Goal: Task Accomplishment & Management: Manage account settings

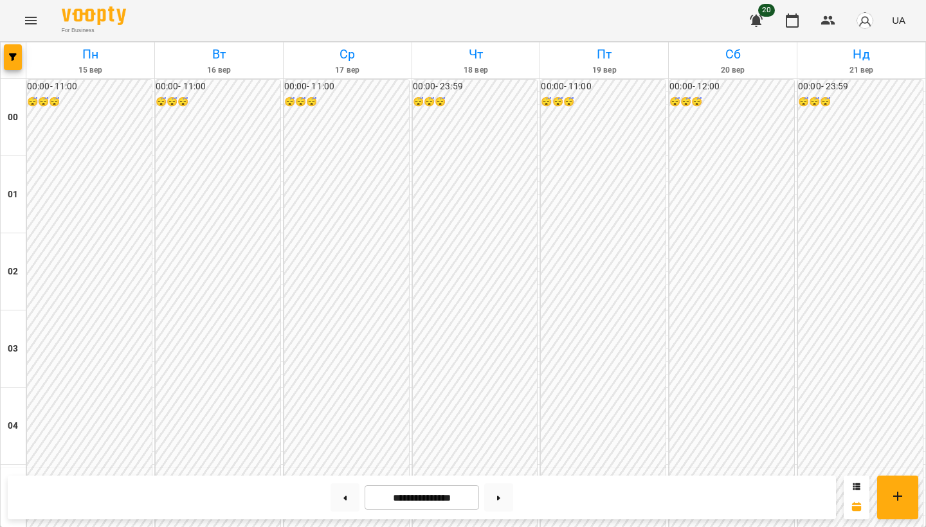
scroll to position [1239, 0]
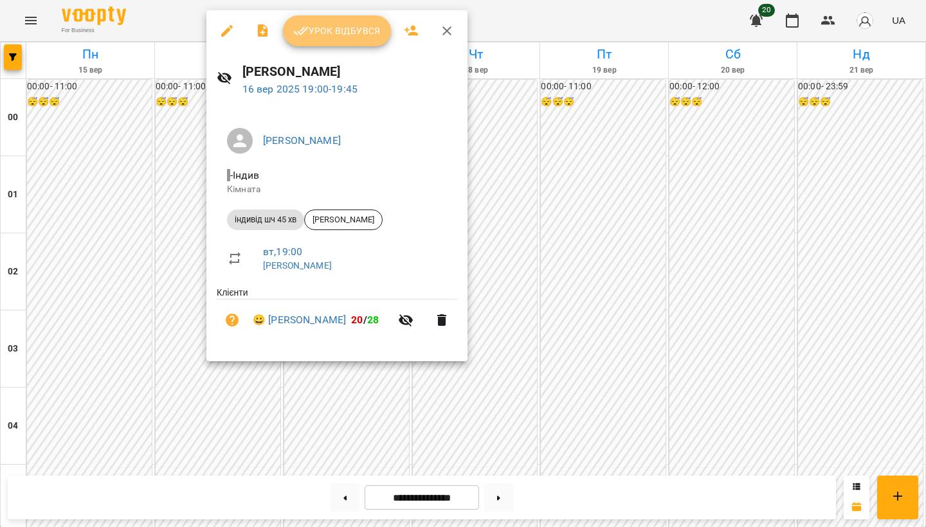
click at [345, 28] on span "Урок відбувся" at bounding box center [336, 30] width 87 height 15
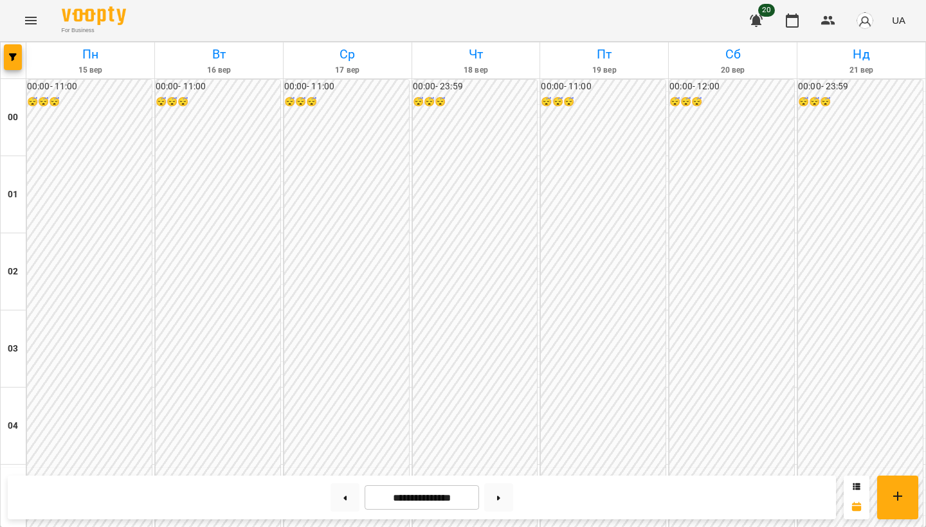
click at [839, 1] on div "For Business 20 UA" at bounding box center [463, 20] width 926 height 41
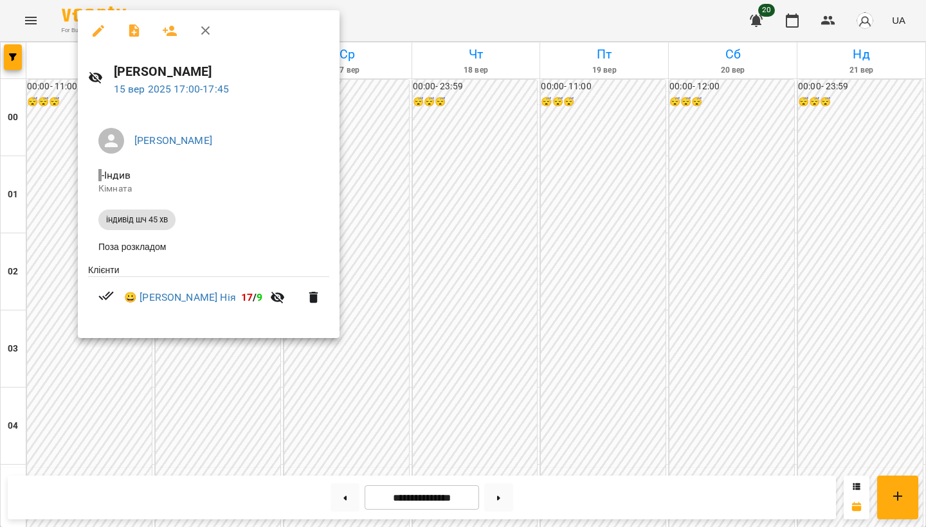
click at [417, 292] on div at bounding box center [463, 263] width 926 height 527
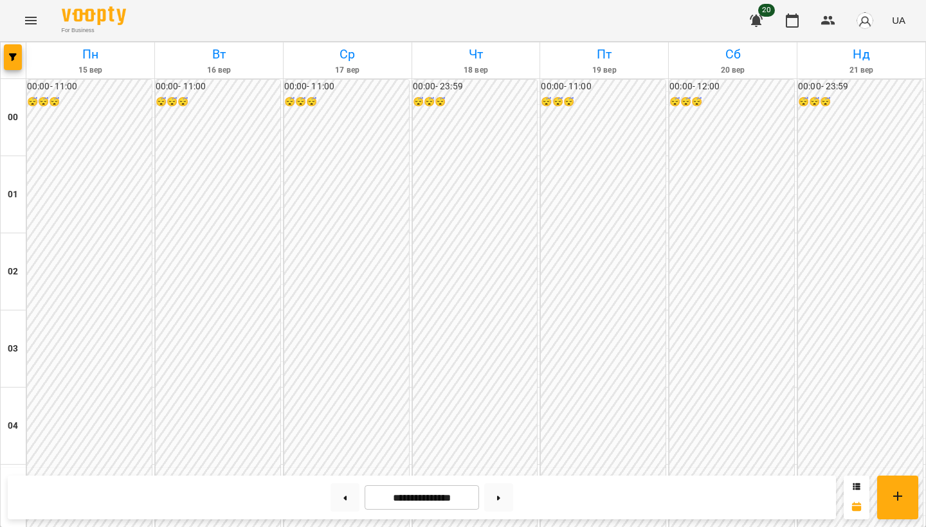
scroll to position [1136, 0]
click at [28, 21] on icon "Menu" at bounding box center [30, 20] width 15 height 15
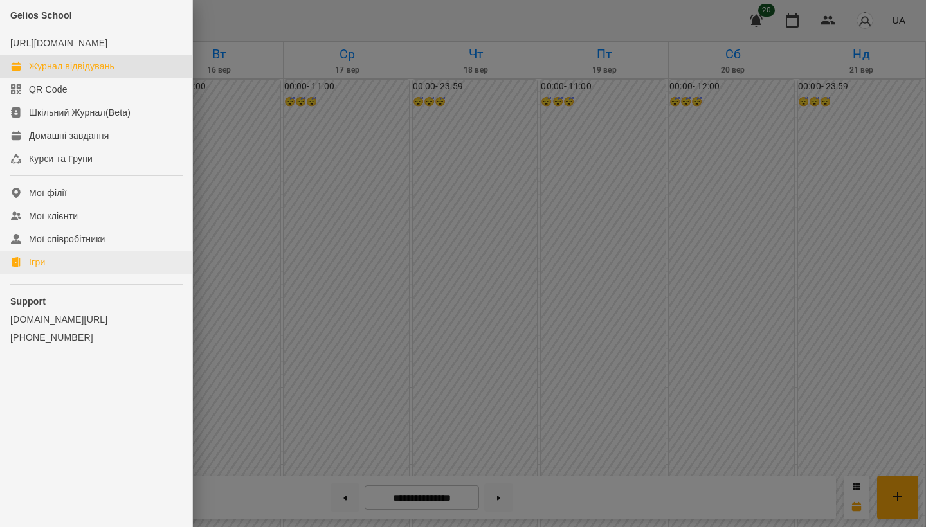
click at [67, 274] on link "Ігри" at bounding box center [96, 262] width 192 height 23
